Goal: Task Accomplishment & Management: Use online tool/utility

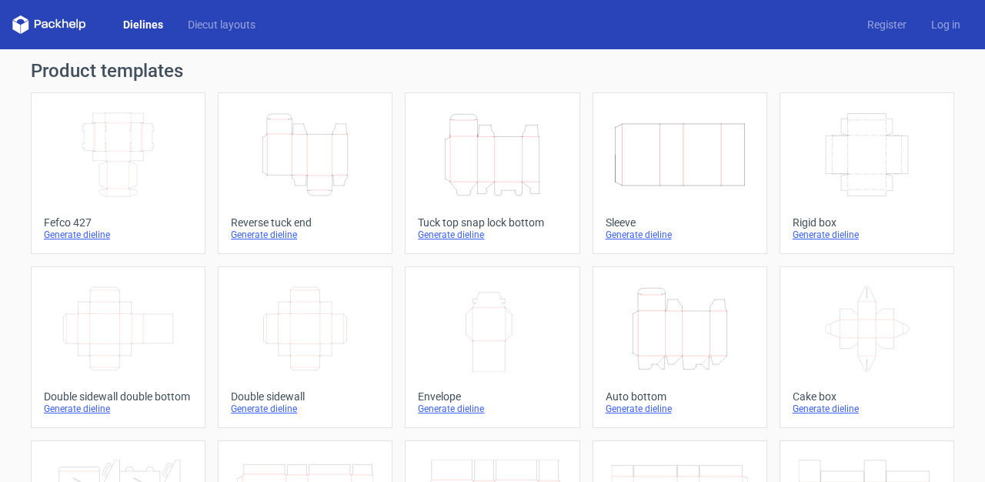
click at [303, 179] on icon "Height Depth Width" at bounding box center [305, 155] width 136 height 86
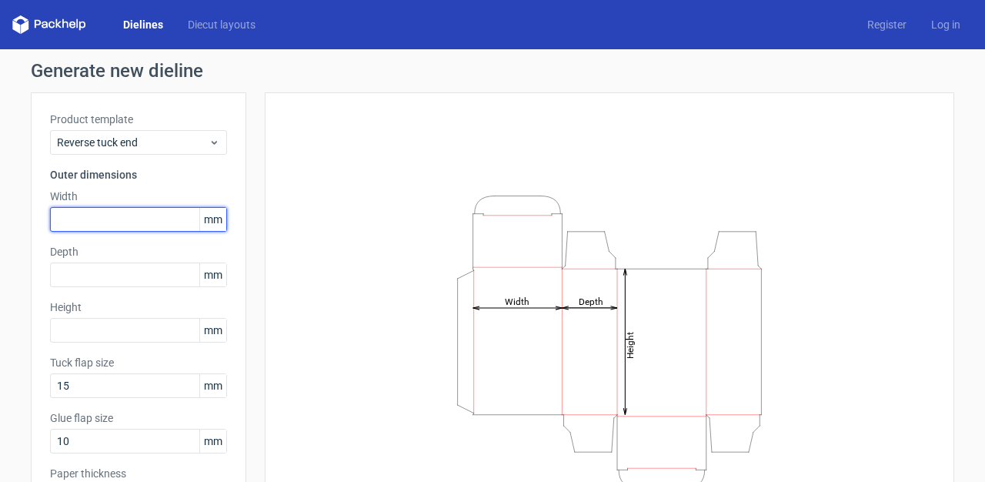
click at [128, 215] on input "text" at bounding box center [138, 219] width 177 height 25
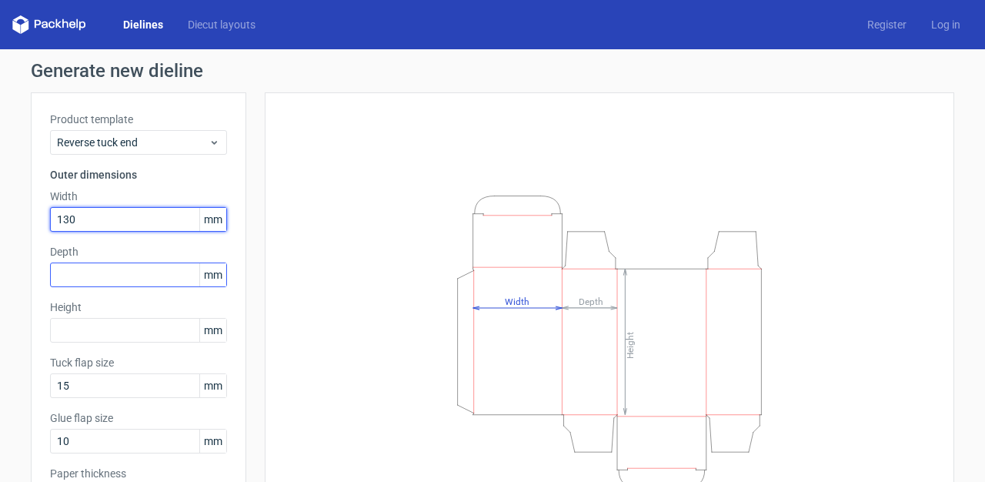
type input "130"
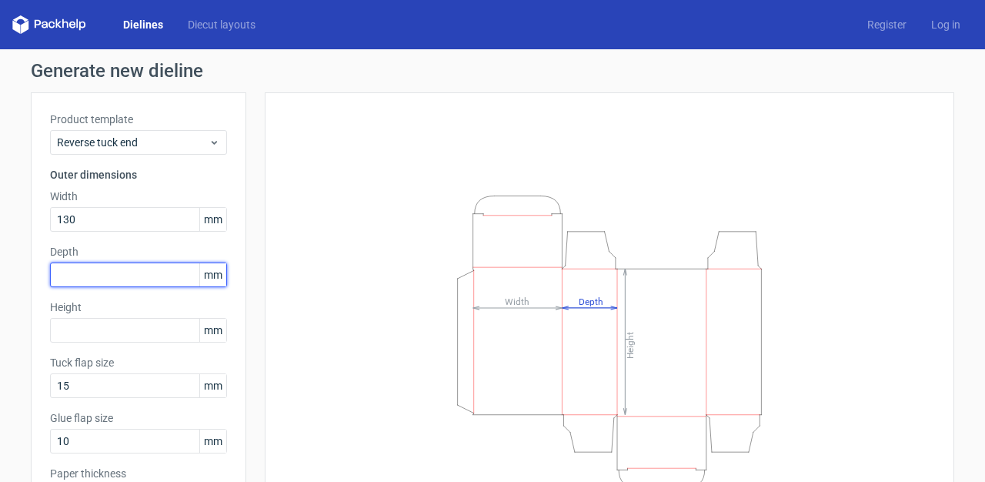
click at [145, 269] on input "text" at bounding box center [138, 274] width 177 height 25
type input "30"
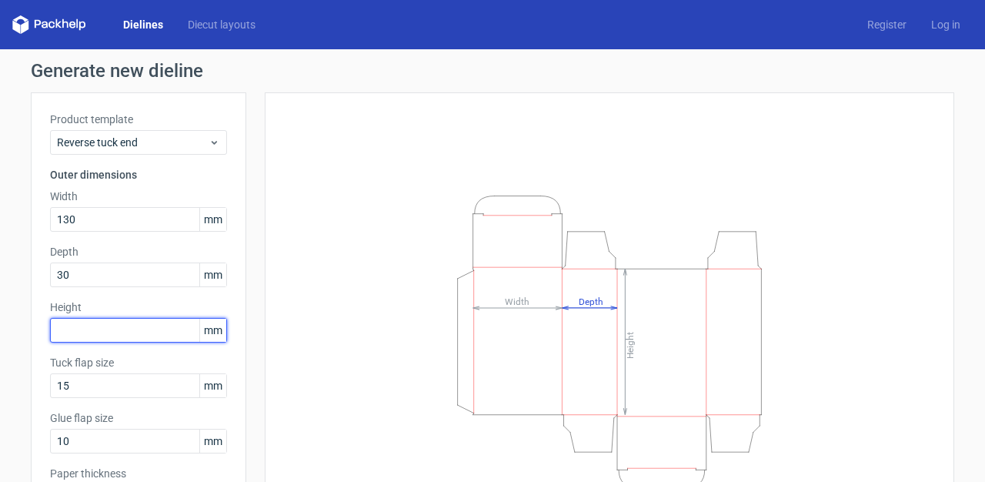
click at [162, 331] on input "text" at bounding box center [138, 330] width 177 height 25
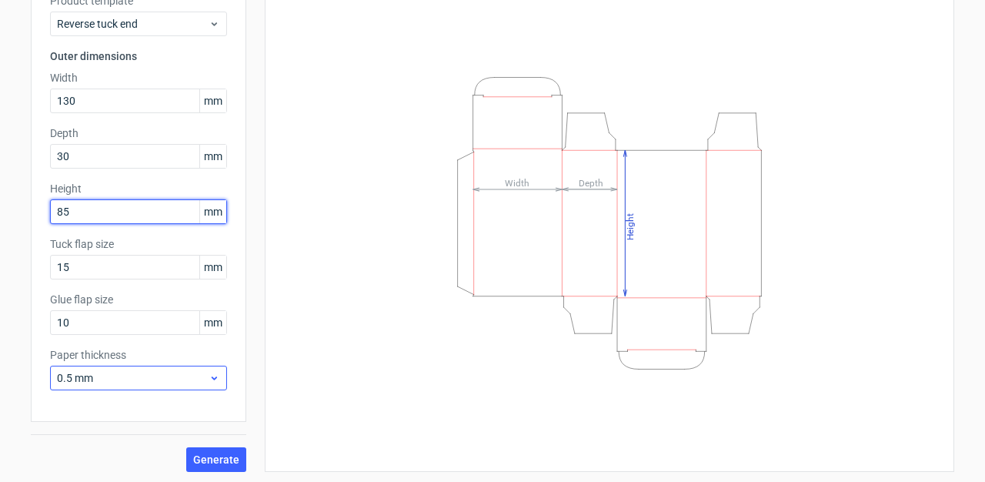
scroll to position [121, 0]
type input "85"
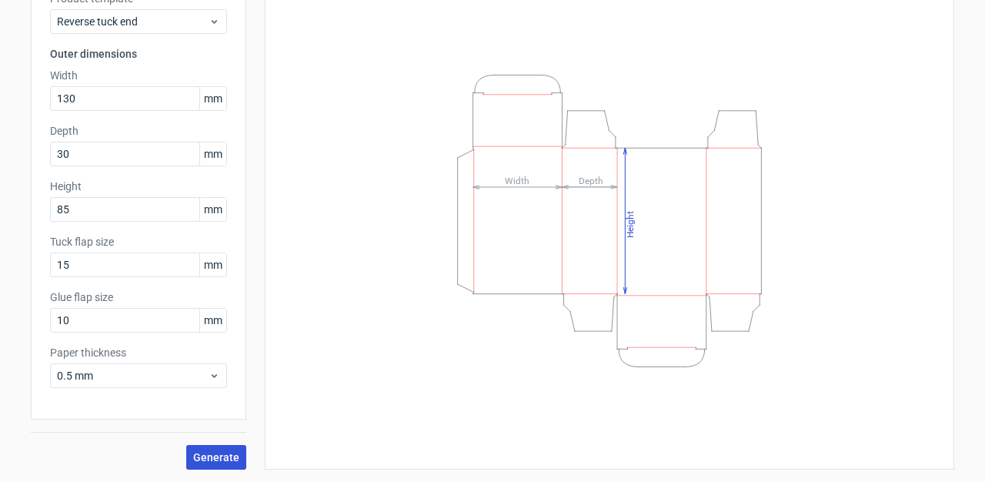
click at [208, 452] on span "Generate" at bounding box center [216, 457] width 46 height 11
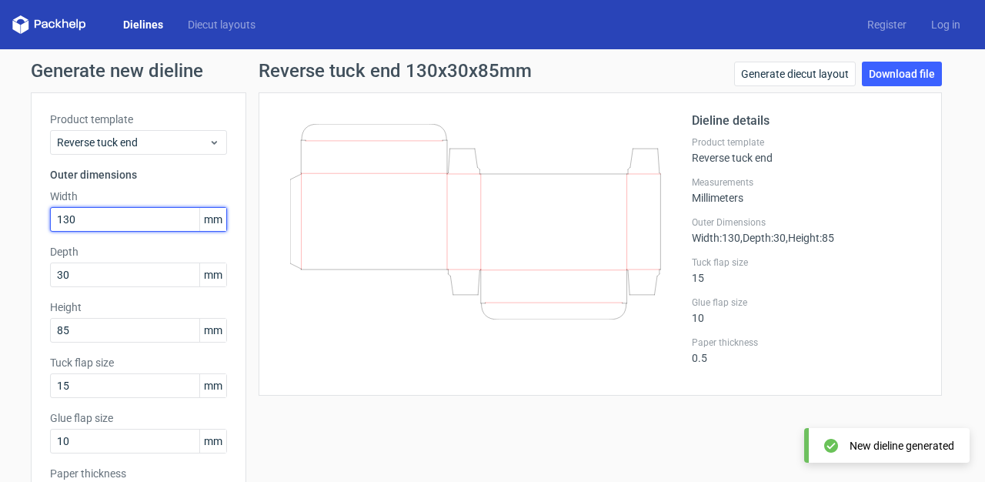
drag, startPoint x: 90, startPoint y: 222, endPoint x: 40, endPoint y: 219, distance: 50.1
click at [40, 220] on div "Product template Reverse tuck end Outer dimensions Width 130 mm Depth 30 mm Hei…" at bounding box center [138, 316] width 215 height 448
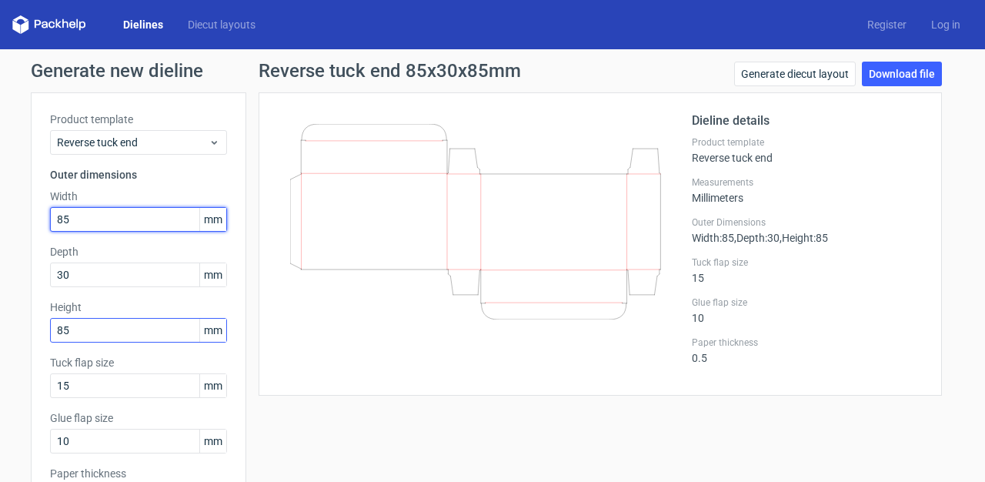
type input "85"
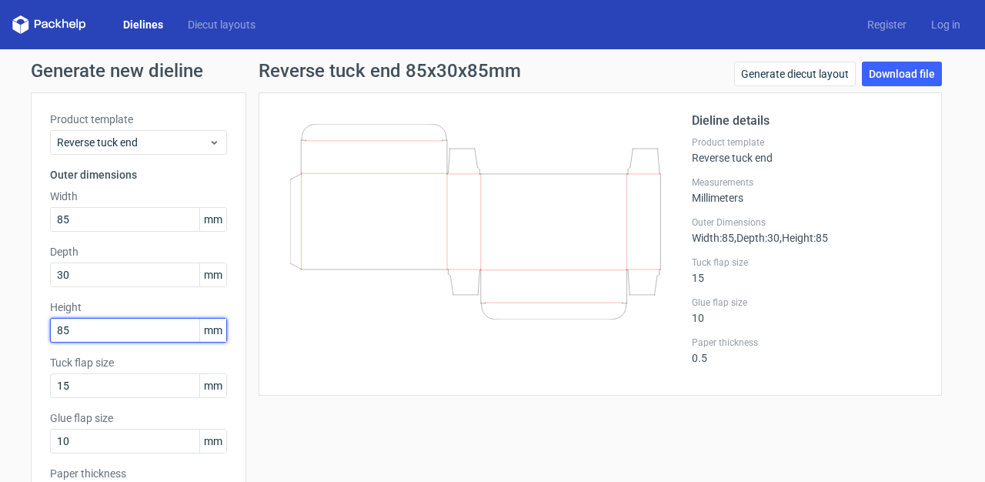
drag, startPoint x: 55, startPoint y: 327, endPoint x: 40, endPoint y: 327, distance: 15.4
click at [40, 327] on div "Product template Reverse tuck end Outer dimensions Width 85 mm Depth 30 mm Heig…" at bounding box center [138, 316] width 215 height 448
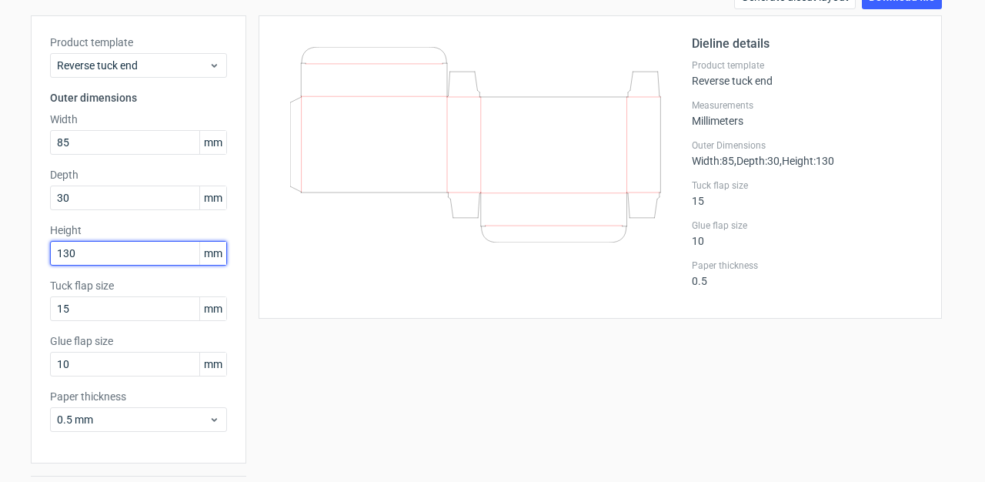
scroll to position [78, 0]
type input "130"
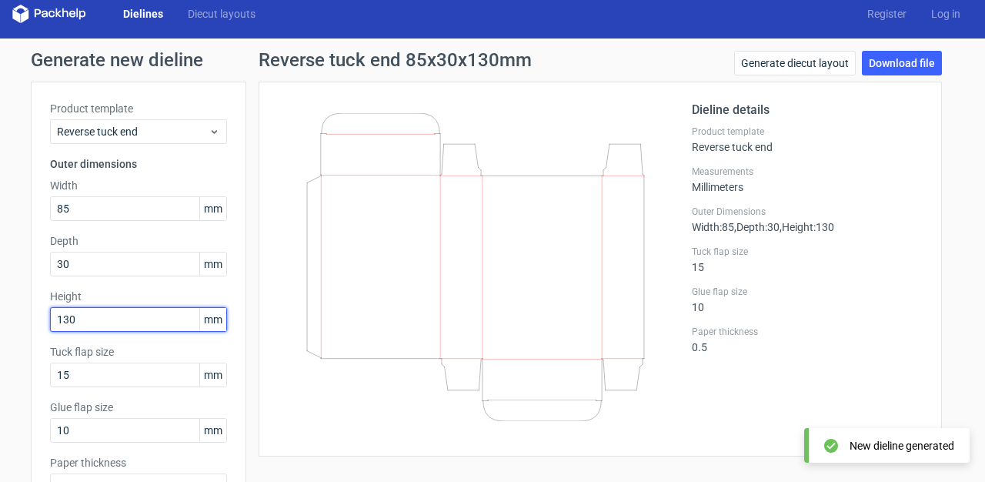
scroll to position [0, 0]
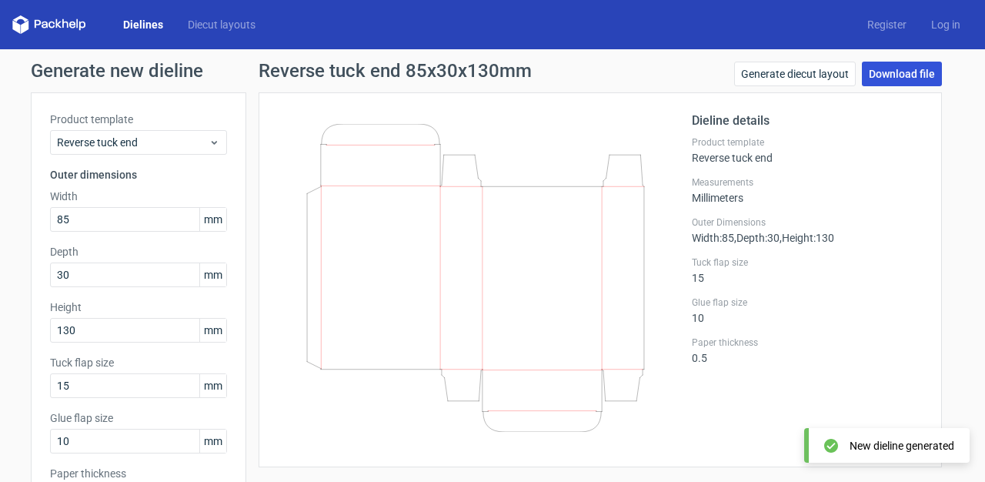
click at [898, 78] on link "Download file" at bounding box center [902, 74] width 80 height 25
click at [639, 378] on icon at bounding box center [475, 278] width 371 height 308
